Goal: Transaction & Acquisition: Purchase product/service

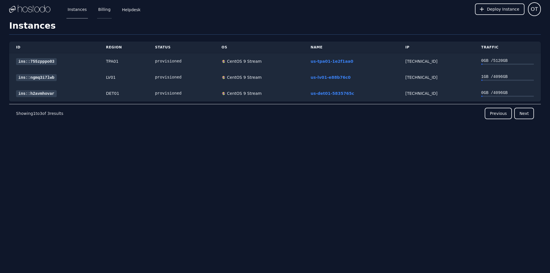
click at [100, 7] on link "Billing" at bounding box center [104, 9] width 15 height 19
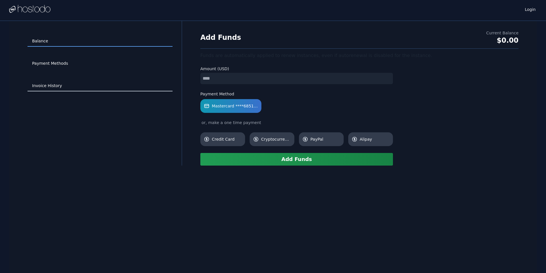
click at [55, 86] on link "Invoice History" at bounding box center [99, 85] width 145 height 11
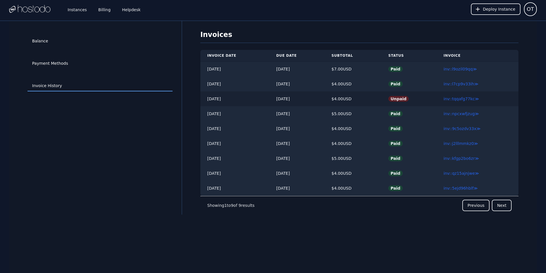
click at [462, 102] on td "inv::tqqafg77kc ≫" at bounding box center [477, 98] width 82 height 15
click at [458, 99] on link "inv::tqqafg77kc ≫" at bounding box center [461, 99] width 36 height 5
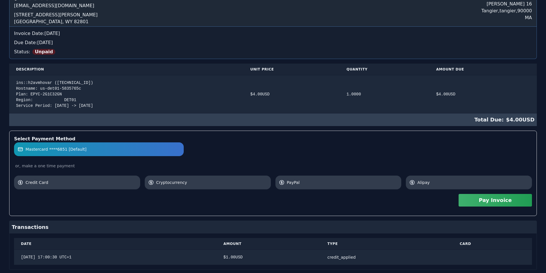
scroll to position [72, 0]
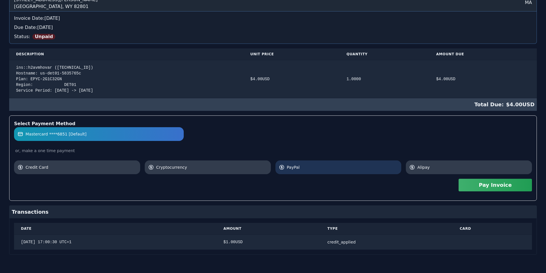
click at [301, 171] on link "PayPal" at bounding box center [338, 167] width 126 height 14
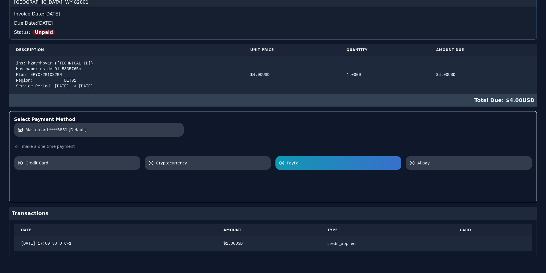
scroll to position [78, 0]
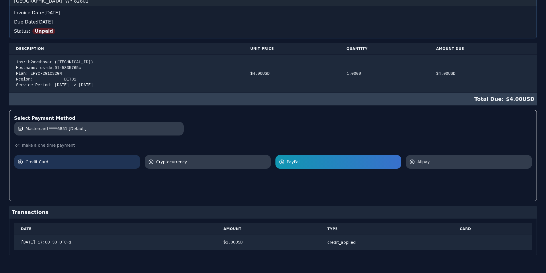
click at [100, 159] on link "Credit Card" at bounding box center [77, 162] width 126 height 14
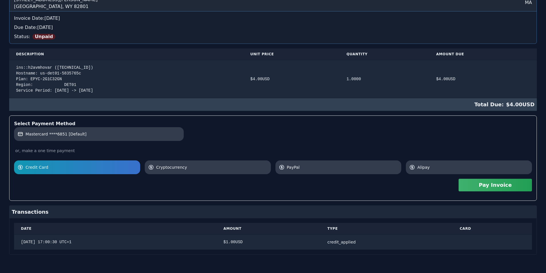
click at [484, 184] on button "Pay Invoice" at bounding box center [494, 185] width 73 height 13
